Goal: Complete application form

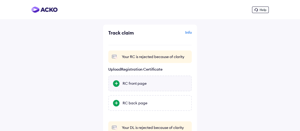
click at [143, 84] on div "RC front page" at bounding box center [155, 83] width 64 height 5
click at [0, 0] on input "RC front page" at bounding box center [0, 0] width 0 height 0
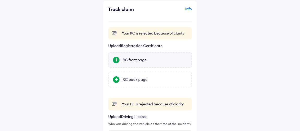
click at [147, 60] on div "RC front page" at bounding box center [155, 59] width 64 height 5
click at [0, 0] on input "RC front page" at bounding box center [0, 0] width 0 height 0
click at [137, 60] on div "RC front page" at bounding box center [155, 59] width 64 height 5
click at [0, 0] on input "RC front page" at bounding box center [0, 0] width 0 height 0
click at [134, 77] on div "RC back page" at bounding box center [155, 79] width 64 height 5
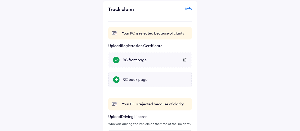
click at [0, 0] on input "RC back page" at bounding box center [0, 0] width 0 height 0
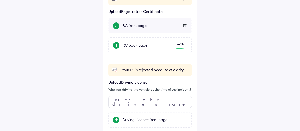
scroll to position [95, 0]
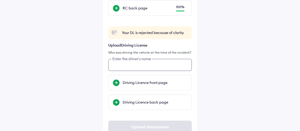
click at [131, 66] on input "text" at bounding box center [150, 65] width 84 height 12
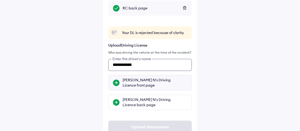
type input "**********"
click at [132, 79] on div "Manjunatha N's Driving Licence front page" at bounding box center [155, 82] width 64 height 10
click at [0, 0] on input "Manjunatha N's Driving Licence front page" at bounding box center [0, 0] width 0 height 0
click at [135, 100] on div "Manjunatha N's Driving Licence back page" at bounding box center [155, 102] width 64 height 10
click at [0, 0] on input "Manjunatha N's Driving Licence back page" at bounding box center [0, 0] width 0 height 0
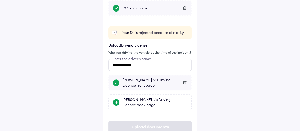
click at [183, 81] on icon at bounding box center [185, 82] width 4 height 4
click at [147, 80] on div "Manjunatha N's Driving Licence front page" at bounding box center [155, 82] width 64 height 10
click at [0, 0] on input "Manjunatha N's Driving Licence front page" at bounding box center [0, 0] width 0 height 0
click at [157, 97] on div "Manjunatha N's Driving Licence back page" at bounding box center [155, 102] width 64 height 10
click at [0, 0] on input "Manjunatha N's Driving Licence back page" at bounding box center [0, 0] width 0 height 0
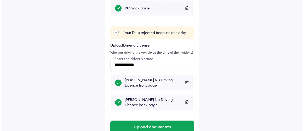
scroll to position [112, 0]
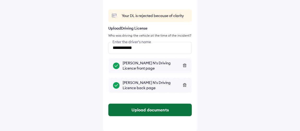
click at [168, 108] on button "Upload documents" at bounding box center [150, 109] width 84 height 13
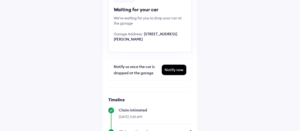
scroll to position [66, 0]
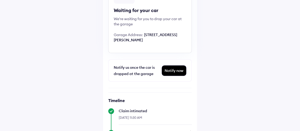
drag, startPoint x: 144, startPoint y: 34, endPoint x: 180, endPoint y: 49, distance: 39.7
click at [180, 42] on div "Garage Address: 116/2, OUTER RING ROAD, BEHIND MARUTI NEXA SHOW ROOM, BANASWADI…" at bounding box center [150, 37] width 73 height 10
copy span "[STREET_ADDRESS][PERSON_NAME]"
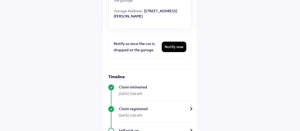
scroll to position [0, 0]
